Goal: Transaction & Acquisition: Book appointment/travel/reservation

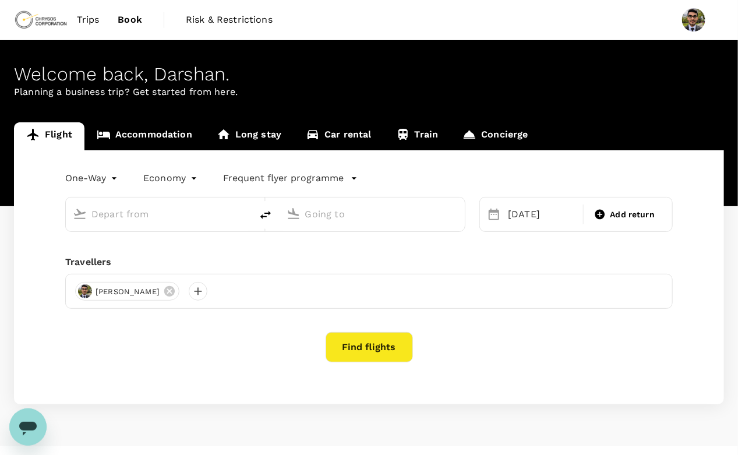
click at [175, 210] on input "text" at bounding box center [159, 214] width 136 height 18
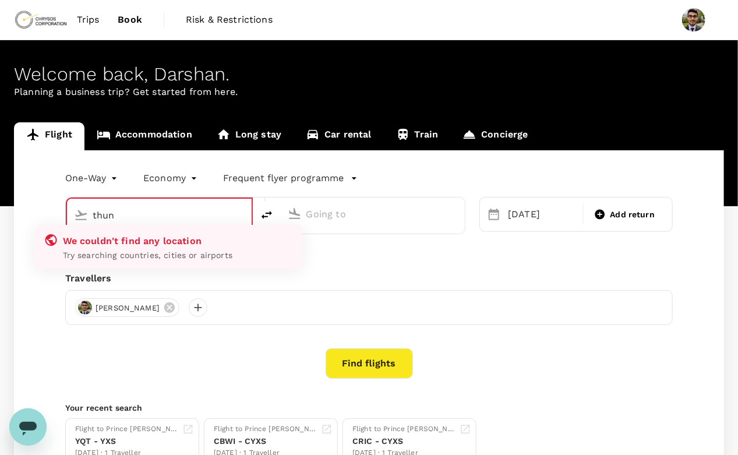
type input "[GEOGRAPHIC_DATA], [GEOGRAPHIC_DATA] (any)"
type input "Prince George (YXS)"
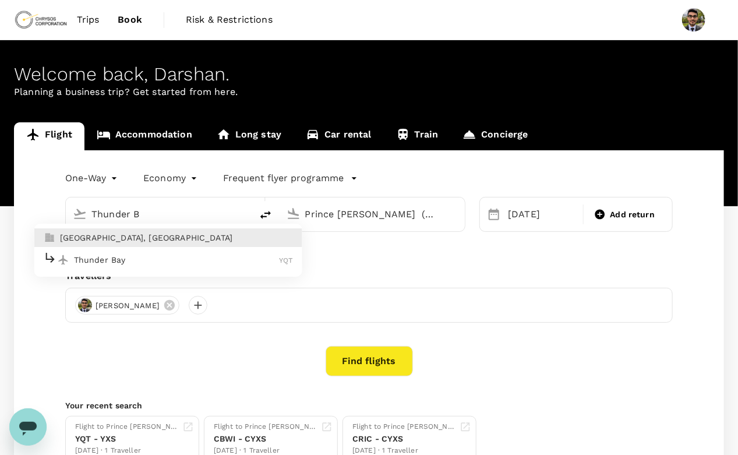
click at [149, 245] on li "Thunder Bay, Canada" at bounding box center [168, 237] width 268 height 19
type input "[GEOGRAPHIC_DATA], [GEOGRAPHIC_DATA] (any)"
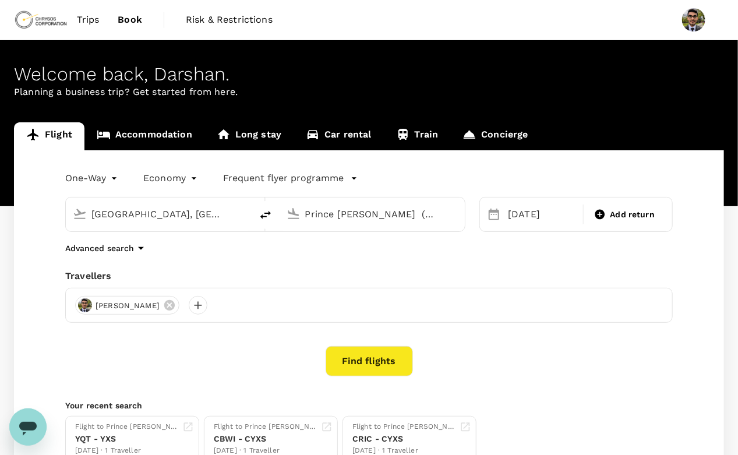
click at [502, 212] on div "22 Sep" at bounding box center [542, 214] width 82 height 23
click at [497, 213] on icon at bounding box center [494, 214] width 14 height 14
click at [540, 217] on div "22 Sep" at bounding box center [541, 214] width 77 height 23
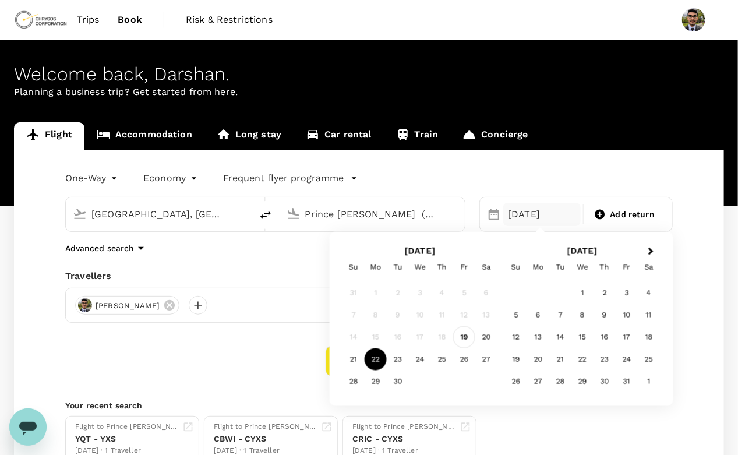
click at [462, 339] on div "19" at bounding box center [464, 337] width 22 height 22
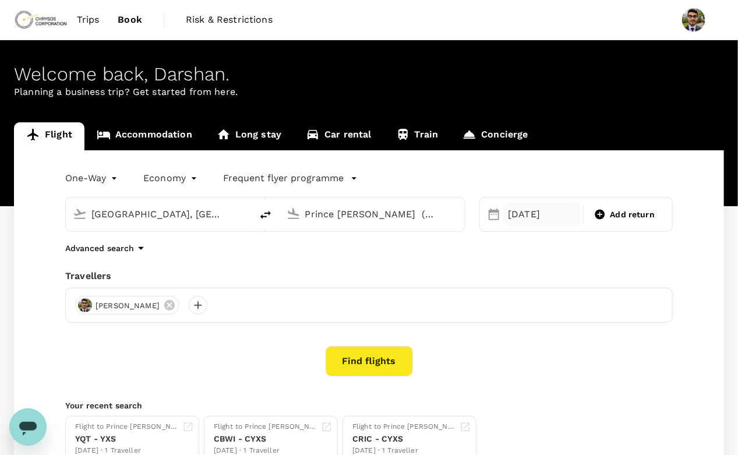
click at [547, 218] on div "19 Sep" at bounding box center [541, 214] width 77 height 23
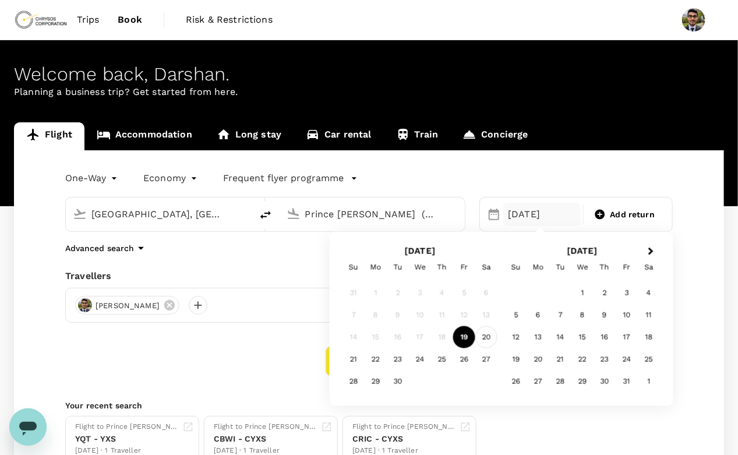
click at [488, 337] on div "20" at bounding box center [486, 337] width 22 height 22
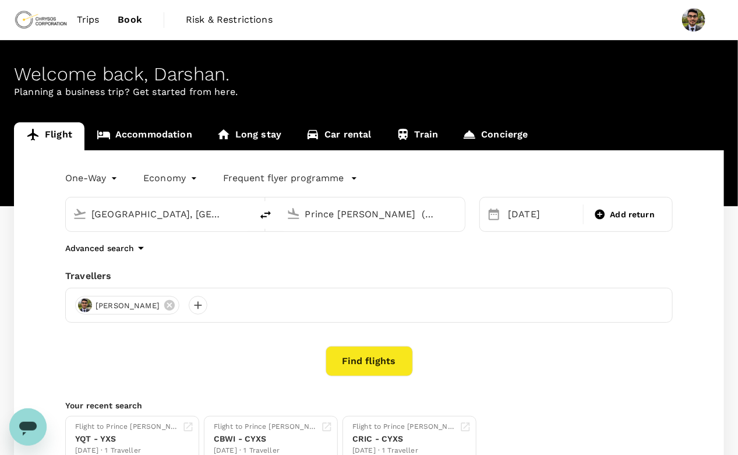
click at [361, 362] on button "Find flights" at bounding box center [368, 361] width 87 height 30
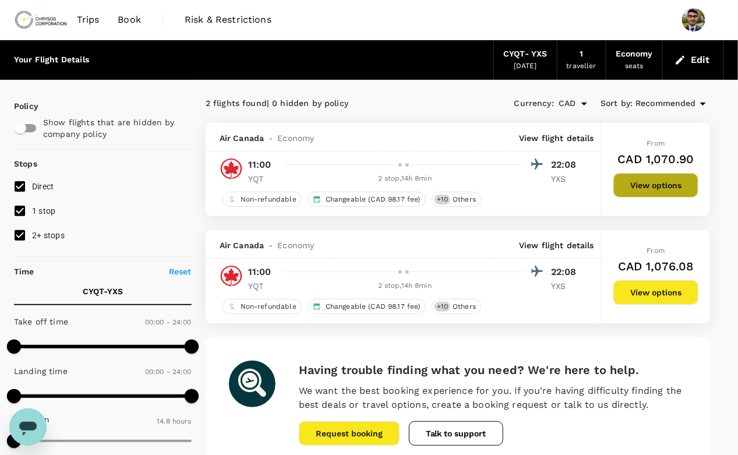
click at [650, 192] on button "View options" at bounding box center [655, 185] width 85 height 24
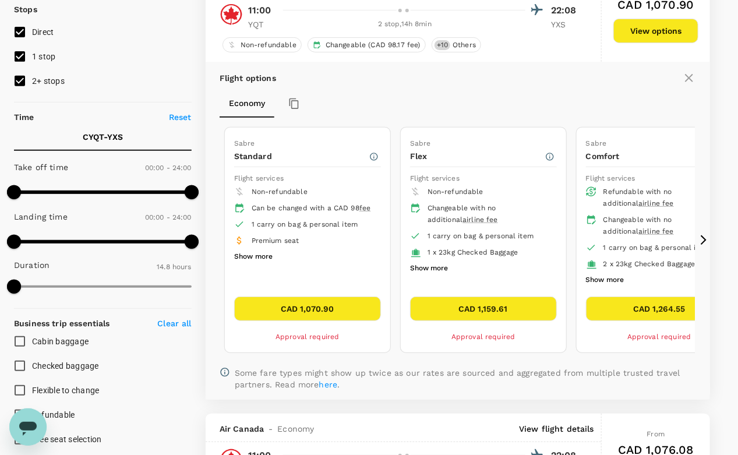
scroll to position [154, 0]
click at [501, 303] on button "CAD 1,159.61" at bounding box center [483, 308] width 147 height 24
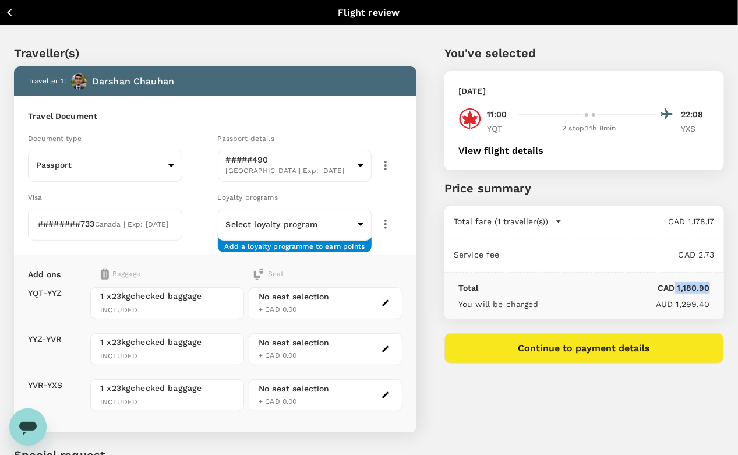
drag, startPoint x: 674, startPoint y: 285, endPoint x: 711, endPoint y: 284, distance: 37.3
click at [711, 284] on div "Total CAD 1,180.90 You will be charged AUD 1,299.40" at bounding box center [583, 296] width 279 height 47
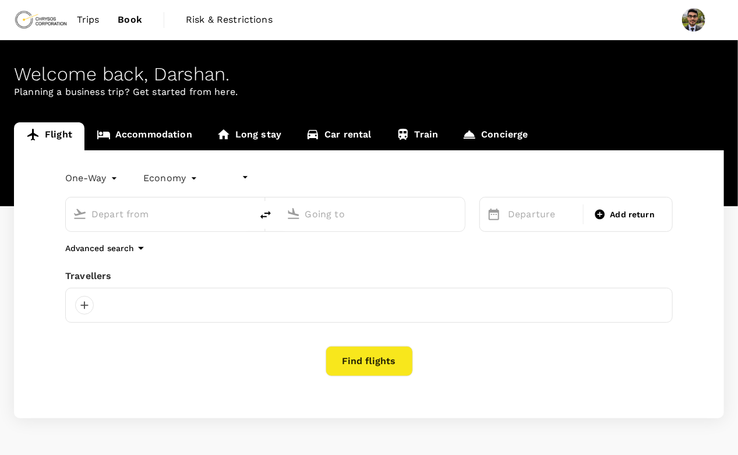
type input "undefined, undefined (any)"
type input "[GEOGRAPHIC_DATA], [GEOGRAPHIC_DATA] (any)"
type input "Prince [PERSON_NAME] (YXS)"
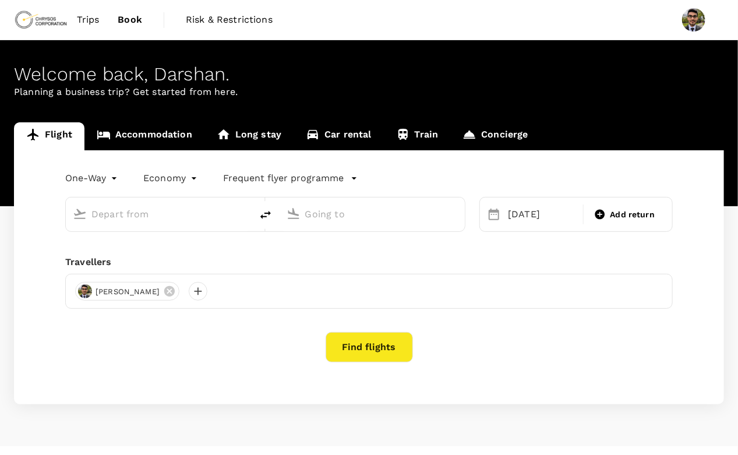
type input "[GEOGRAPHIC_DATA], [GEOGRAPHIC_DATA] (any)"
type input "Prince [PERSON_NAME] (YXS)"
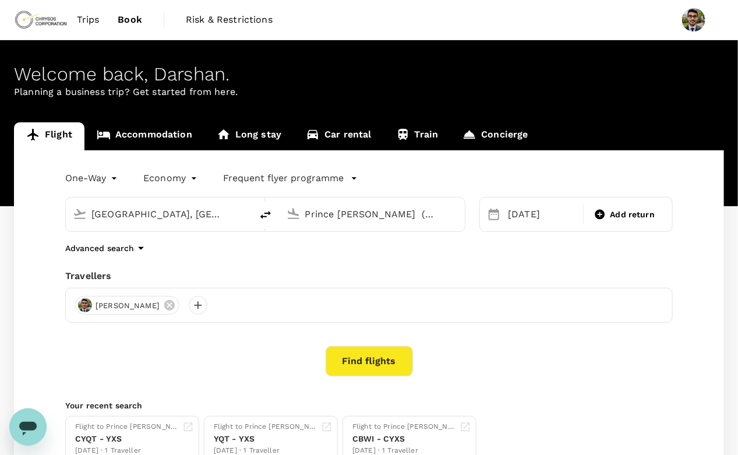
click at [346, 213] on input "Prince [PERSON_NAME] (YXS)" at bounding box center [373, 214] width 136 height 18
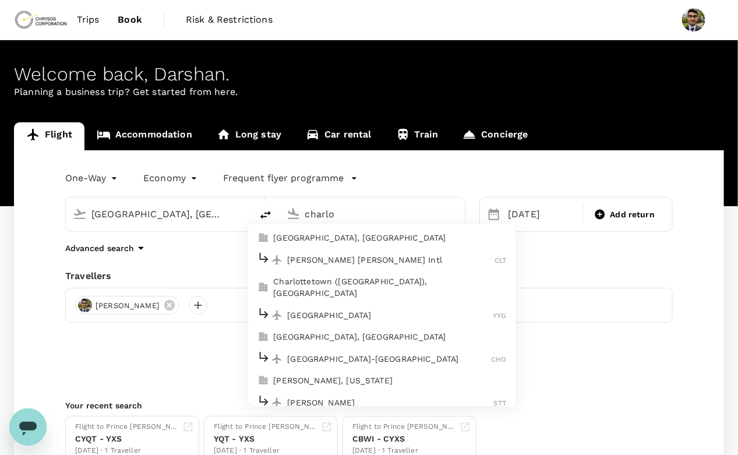
type input "Prince [PERSON_NAME] (YXS)"
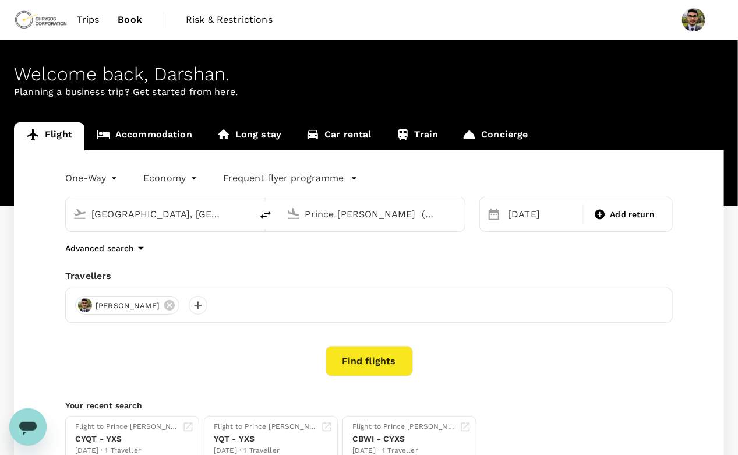
click at [397, 210] on input "Prince [PERSON_NAME] (YXS)" at bounding box center [373, 214] width 136 height 18
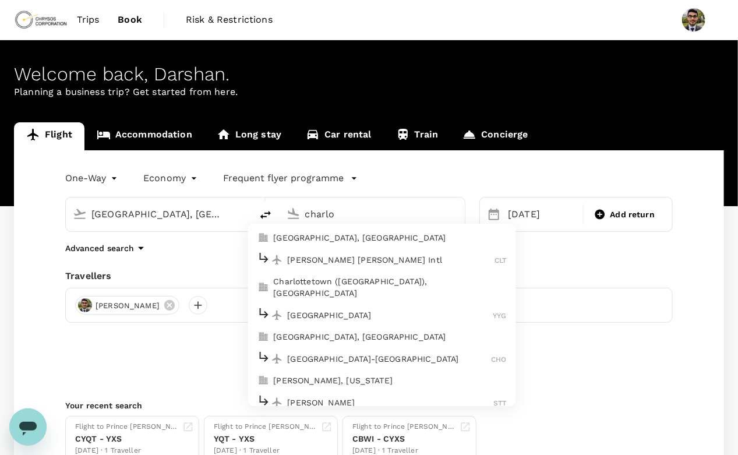
click at [346, 242] on p "[GEOGRAPHIC_DATA], [GEOGRAPHIC_DATA]" at bounding box center [389, 238] width 233 height 12
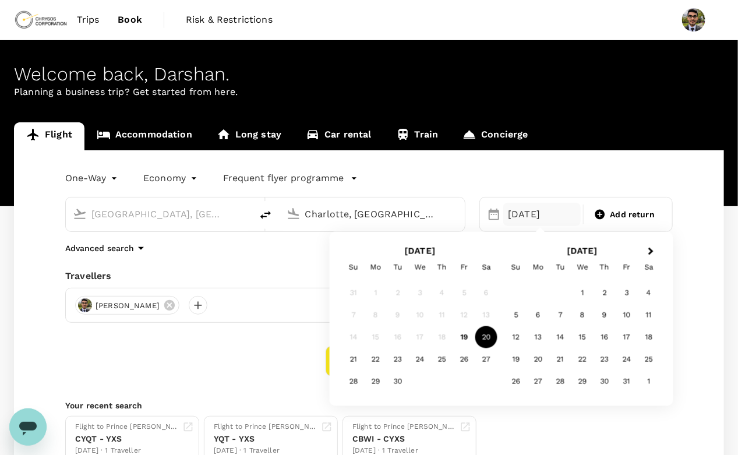
type input "Charlotte, [GEOGRAPHIC_DATA] (any)"
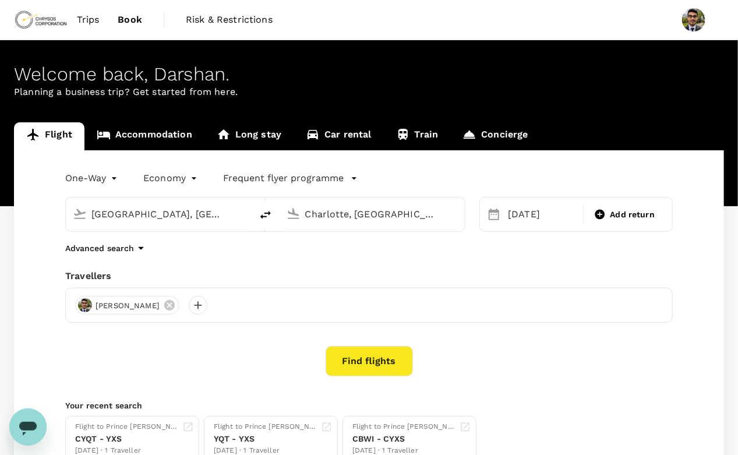
click at [295, 261] on div "One-Way oneway Economy economy Frequent flyer programme [GEOGRAPHIC_DATA], [GEO…" at bounding box center [369, 315] width 710 height 330
click at [378, 363] on button "Find flights" at bounding box center [368, 361] width 87 height 30
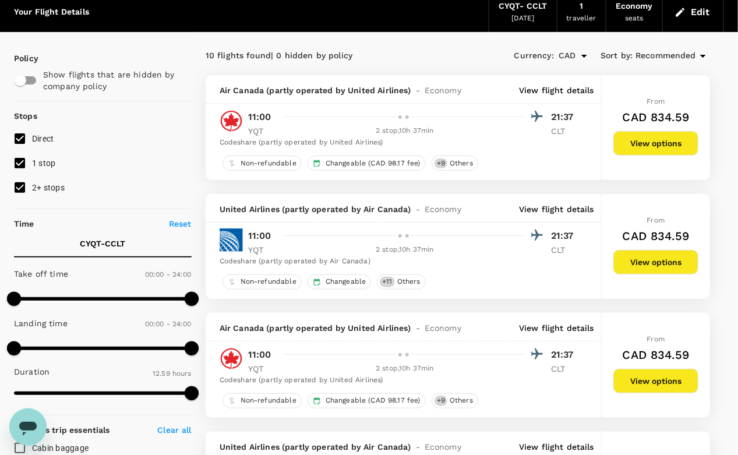
scroll to position [23, 0]
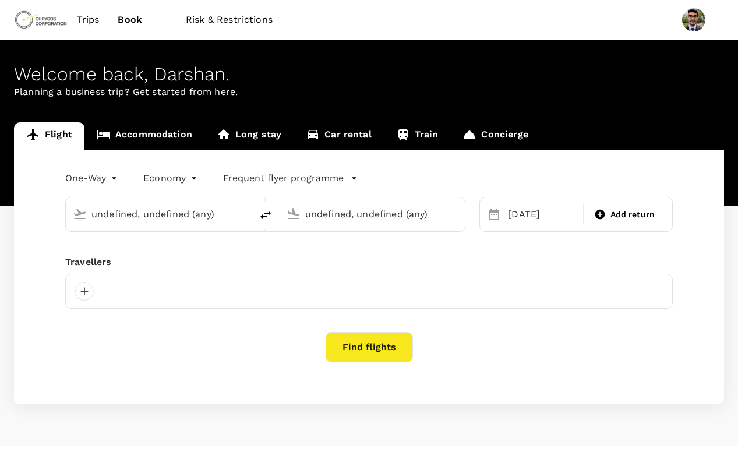
type input "[GEOGRAPHIC_DATA], [GEOGRAPHIC_DATA] (any)"
type input "Prince [PERSON_NAME] (YXS)"
type input "[GEOGRAPHIC_DATA], [GEOGRAPHIC_DATA] (any)"
type input "Charlotte, United States (any)"
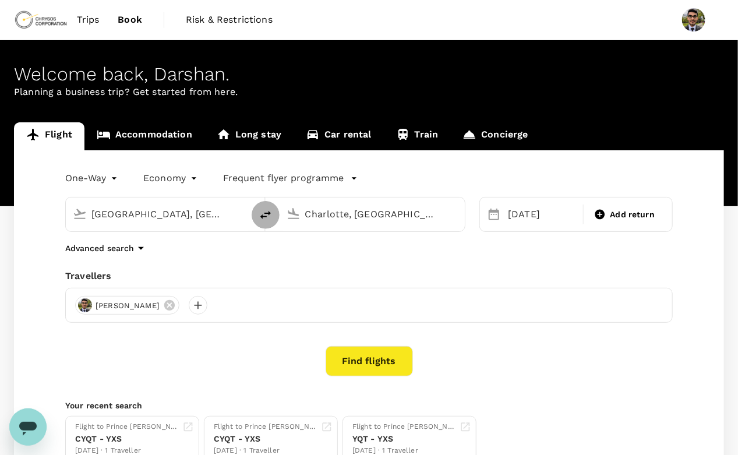
click at [270, 214] on icon "delete" at bounding box center [266, 215] width 14 height 14
type input "Charlotte, United States (any)"
type input "Thunder Bay, Canada (any)"
click at [337, 211] on input "Thunder Bay, Canada (any)" at bounding box center [373, 214] width 136 height 18
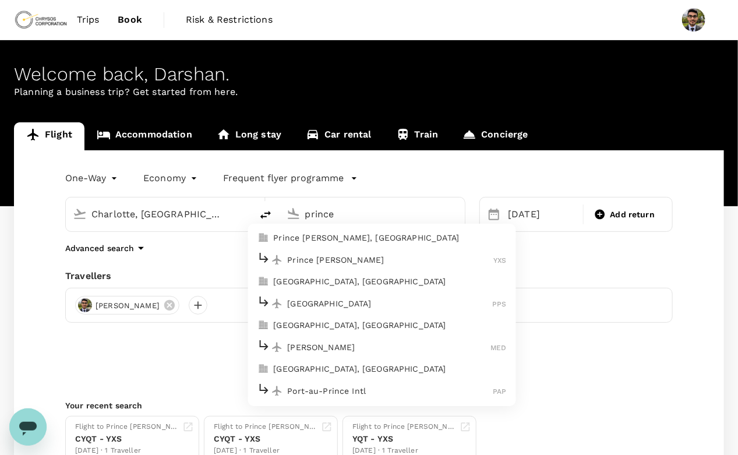
click at [317, 235] on p "Prince George, Canada" at bounding box center [389, 238] width 233 height 12
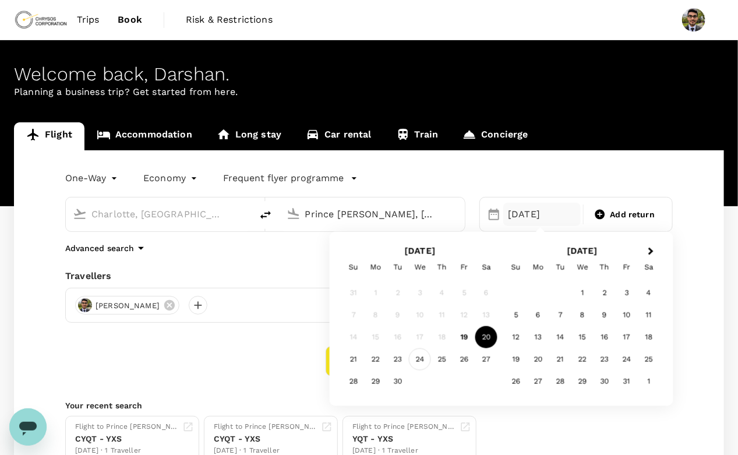
type input "Prince George, Canada (any)"
click at [417, 356] on div "24" at bounding box center [420, 359] width 22 height 22
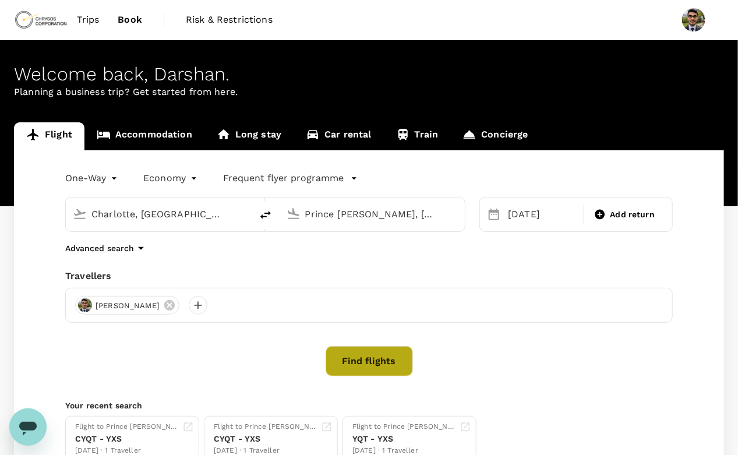
click at [366, 362] on button "Find flights" at bounding box center [368, 361] width 87 height 30
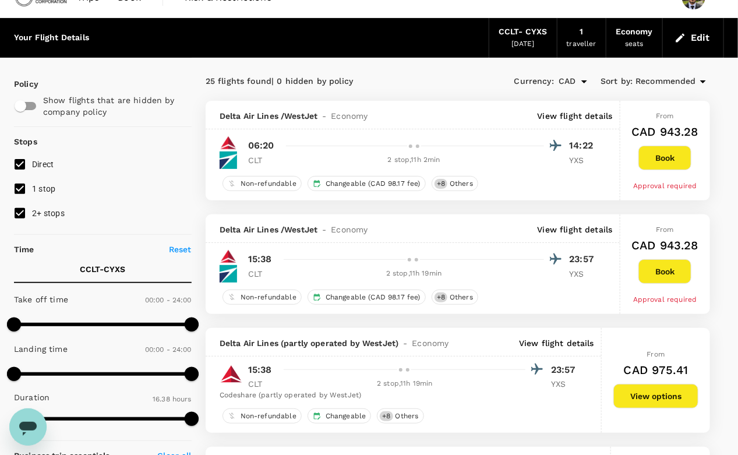
scroll to position [15, 0]
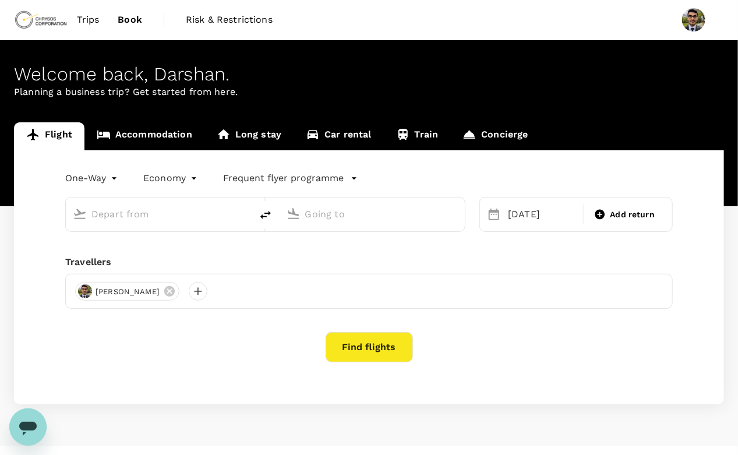
type input "Charlotte, [GEOGRAPHIC_DATA] (any)"
type input "Prince George, Canada (any)"
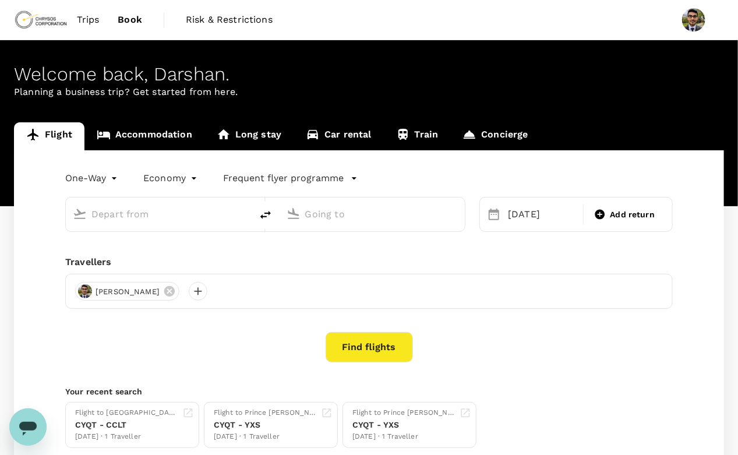
type input "Charlotte, [GEOGRAPHIC_DATA] (any)"
type input "Prince George, Canada (any)"
